Goal: Information Seeking & Learning: Learn about a topic

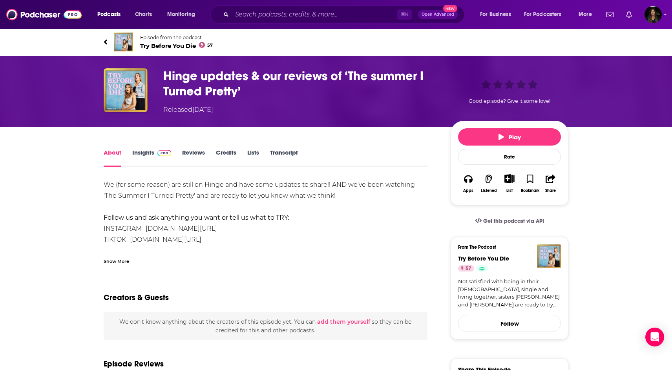
click at [179, 43] on span "Try Before You Die 57" at bounding box center [176, 45] width 73 height 7
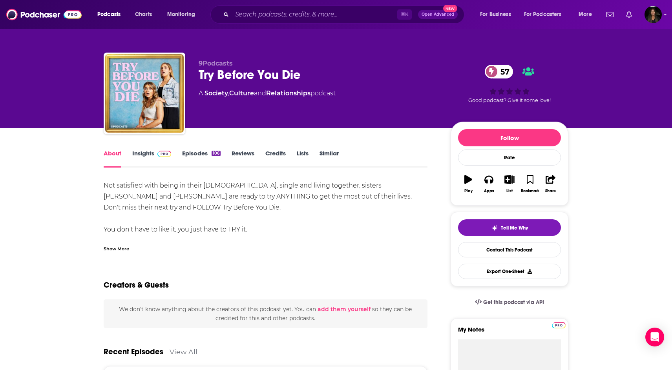
click at [205, 154] on link "Episodes 106" at bounding box center [201, 159] width 38 height 18
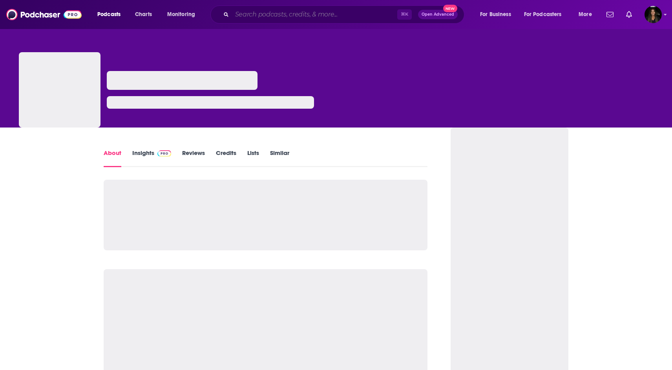
click at [254, 15] on input "Search podcasts, credits, & more..." at bounding box center [314, 14] width 165 height 13
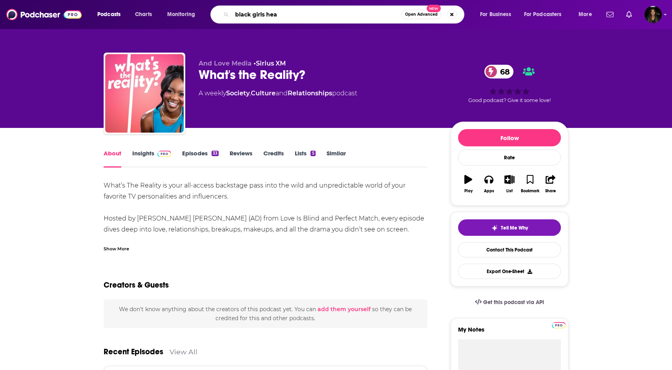
type input "black girls heal"
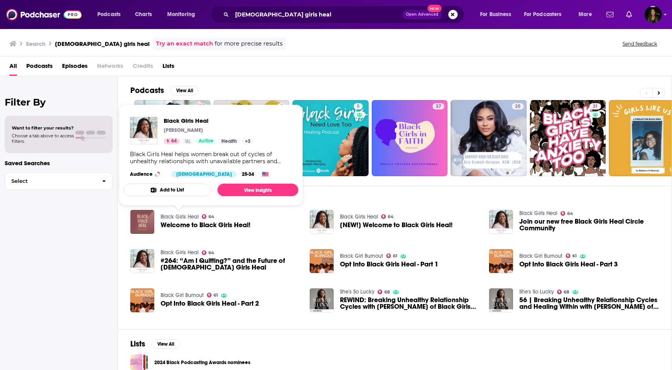
click at [193, 216] on link "Black Girls Heal" at bounding box center [180, 216] width 38 height 7
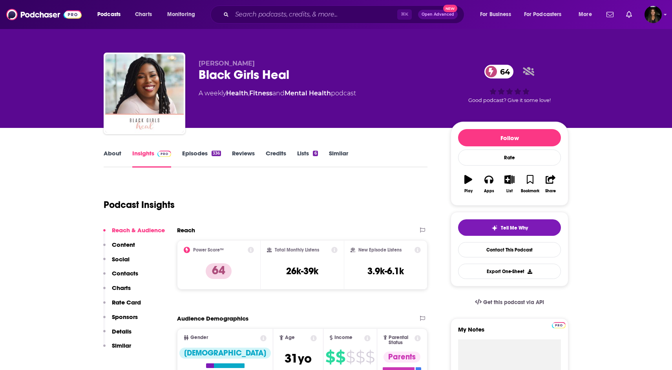
click at [203, 157] on link "Episodes 336" at bounding box center [201, 159] width 39 height 18
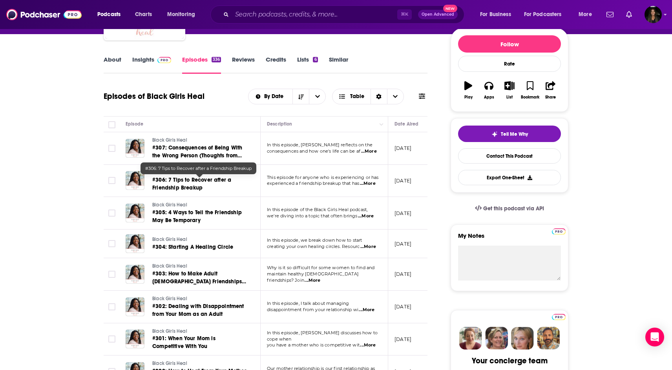
scroll to position [36, 0]
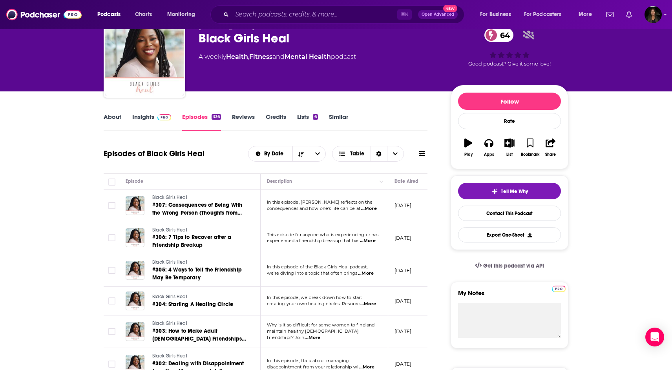
click at [151, 114] on link "Insights" at bounding box center [151, 122] width 39 height 18
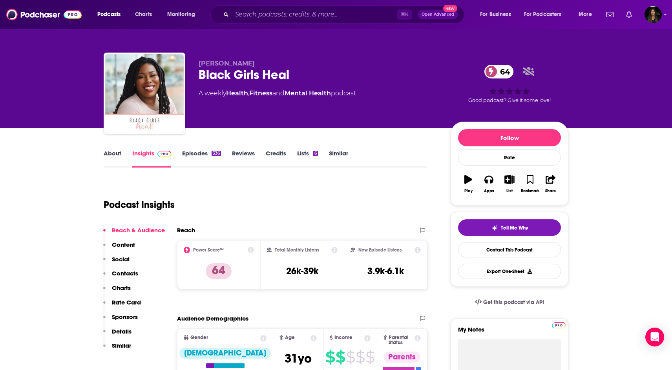
click at [111, 153] on link "About" at bounding box center [113, 159] width 18 height 18
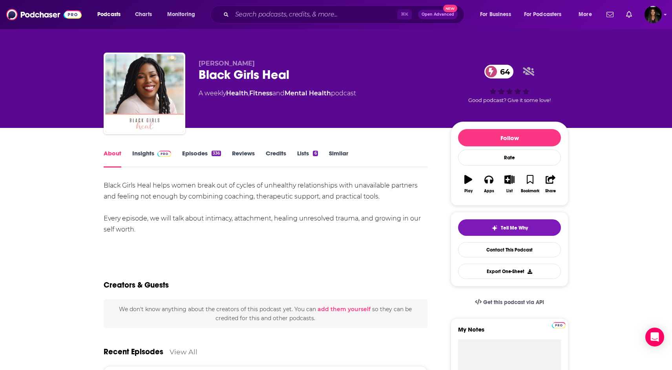
click at [205, 154] on link "Episodes 336" at bounding box center [201, 159] width 39 height 18
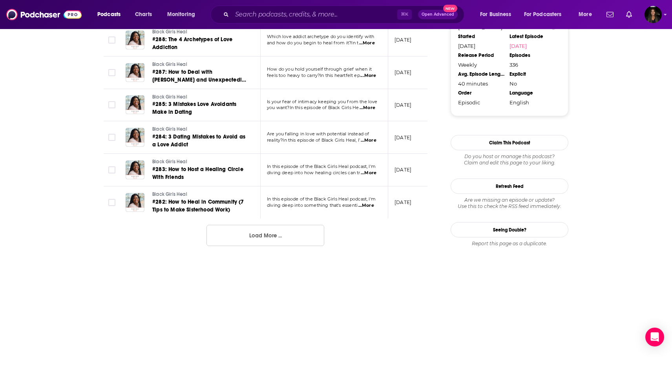
scroll to position [808, 0]
click at [271, 13] on input "Search podcasts, credits, & more..." at bounding box center [314, 14] width 165 height 13
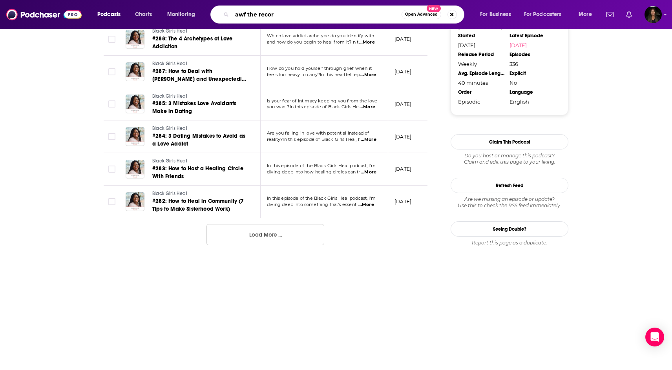
type input "awf the record"
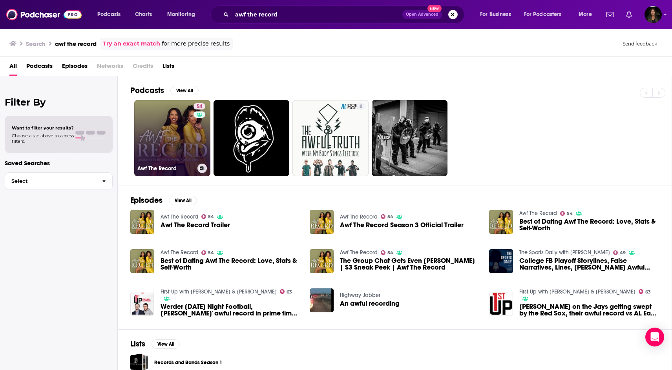
click at [175, 135] on link "54 Awf The Record" at bounding box center [172, 138] width 76 height 76
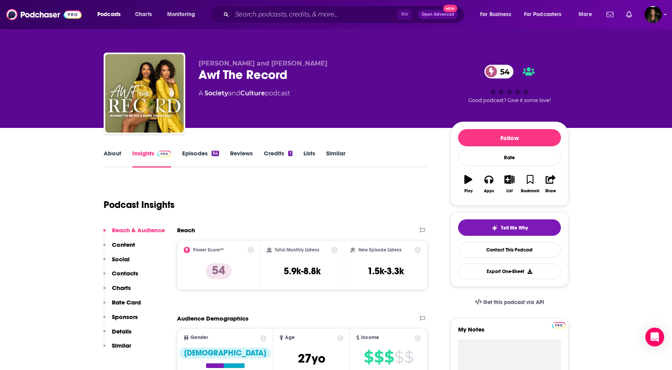
click at [202, 152] on link "Episodes 54" at bounding box center [200, 159] width 37 height 18
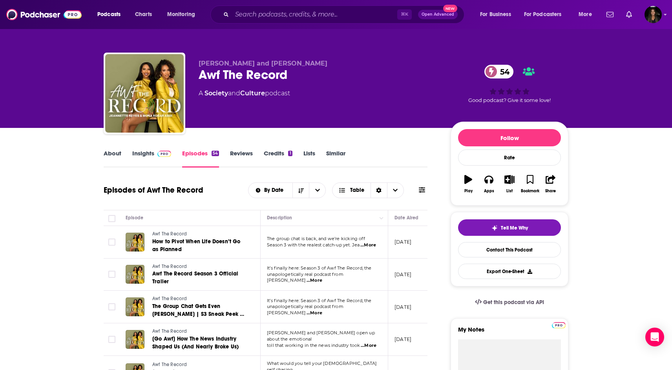
click at [111, 153] on link "About" at bounding box center [113, 159] width 18 height 18
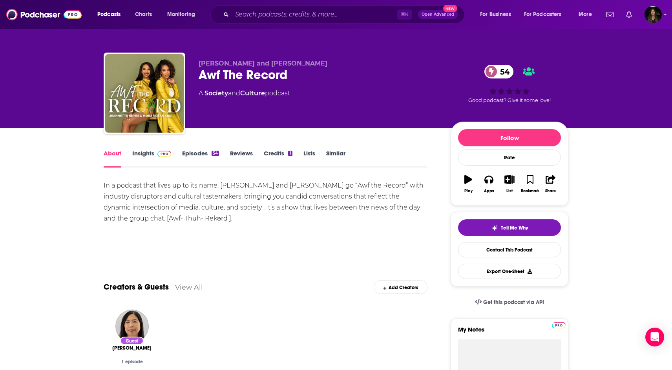
click at [198, 154] on link "Episodes 54" at bounding box center [200, 159] width 37 height 18
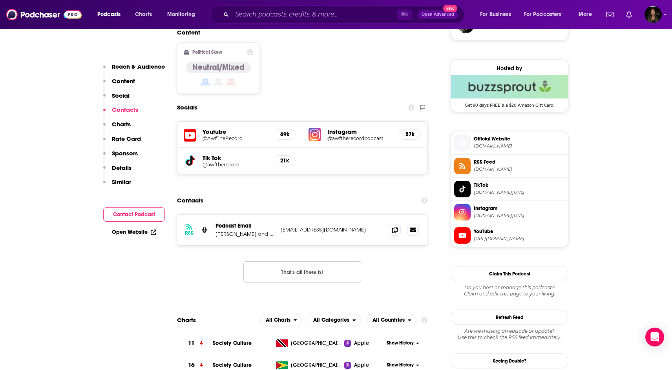
scroll to position [608, 0]
click at [396, 226] on icon at bounding box center [394, 229] width 5 height 6
